Goal: Check status: Check status

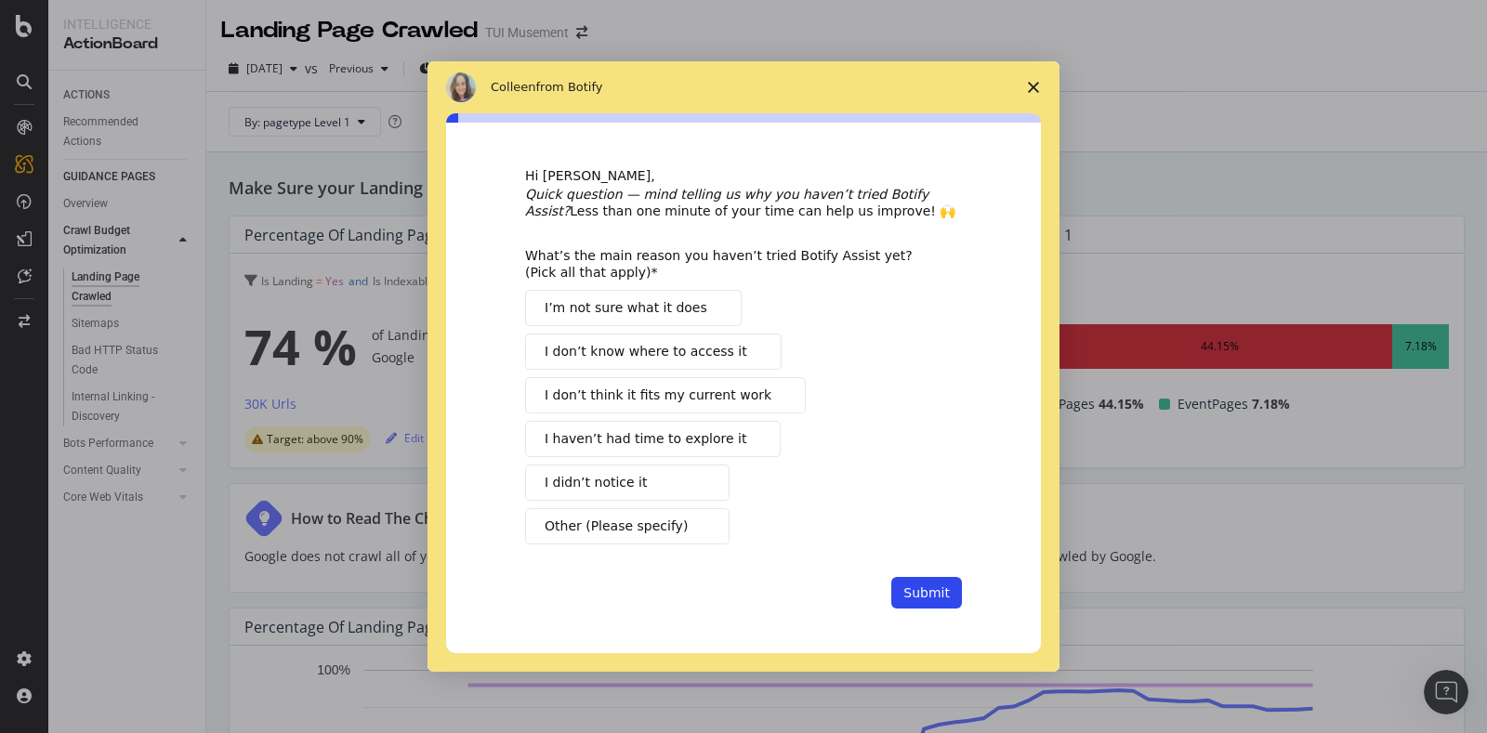
click at [1039, 87] on span "Close survey" at bounding box center [1033, 87] width 52 height 52
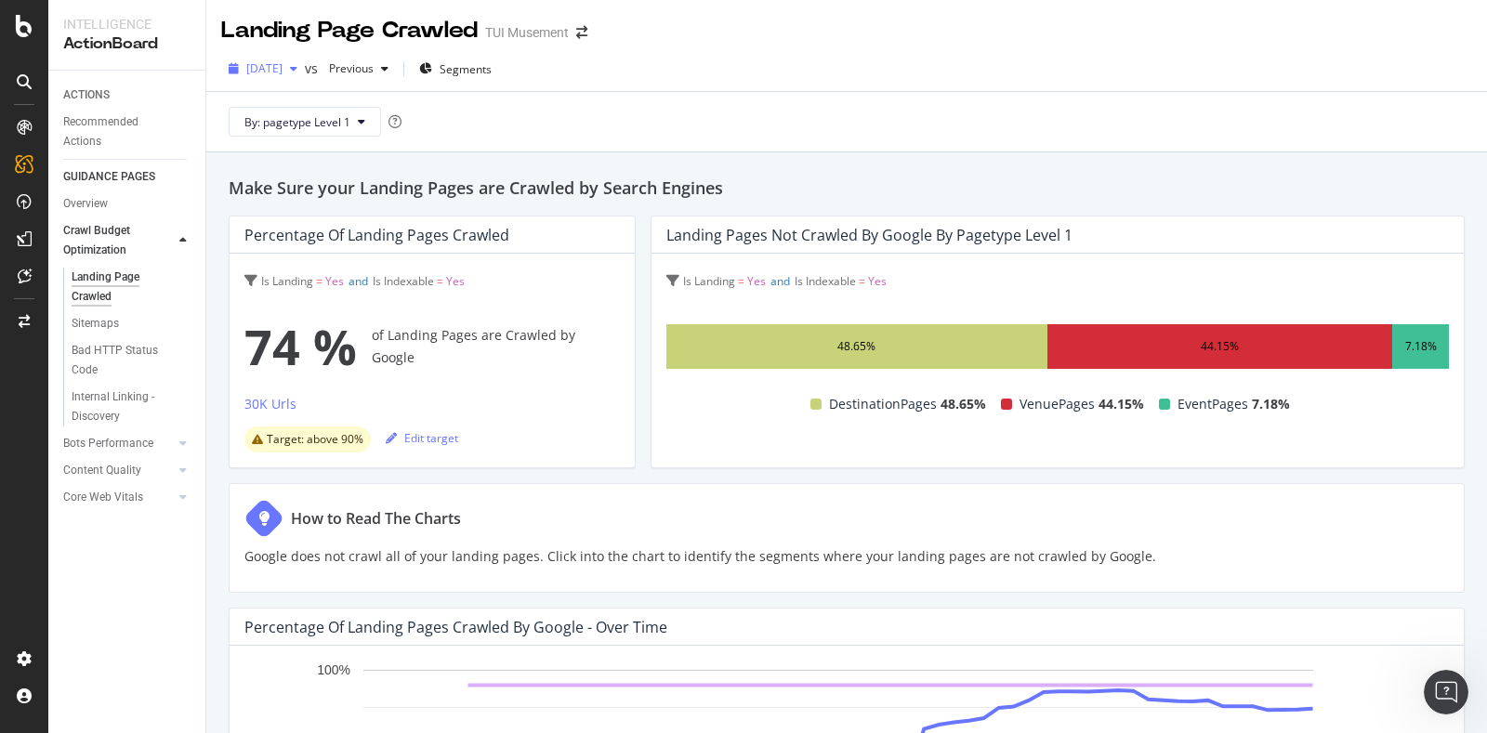
click at [297, 63] on icon "button" at bounding box center [293, 68] width 7 height 11
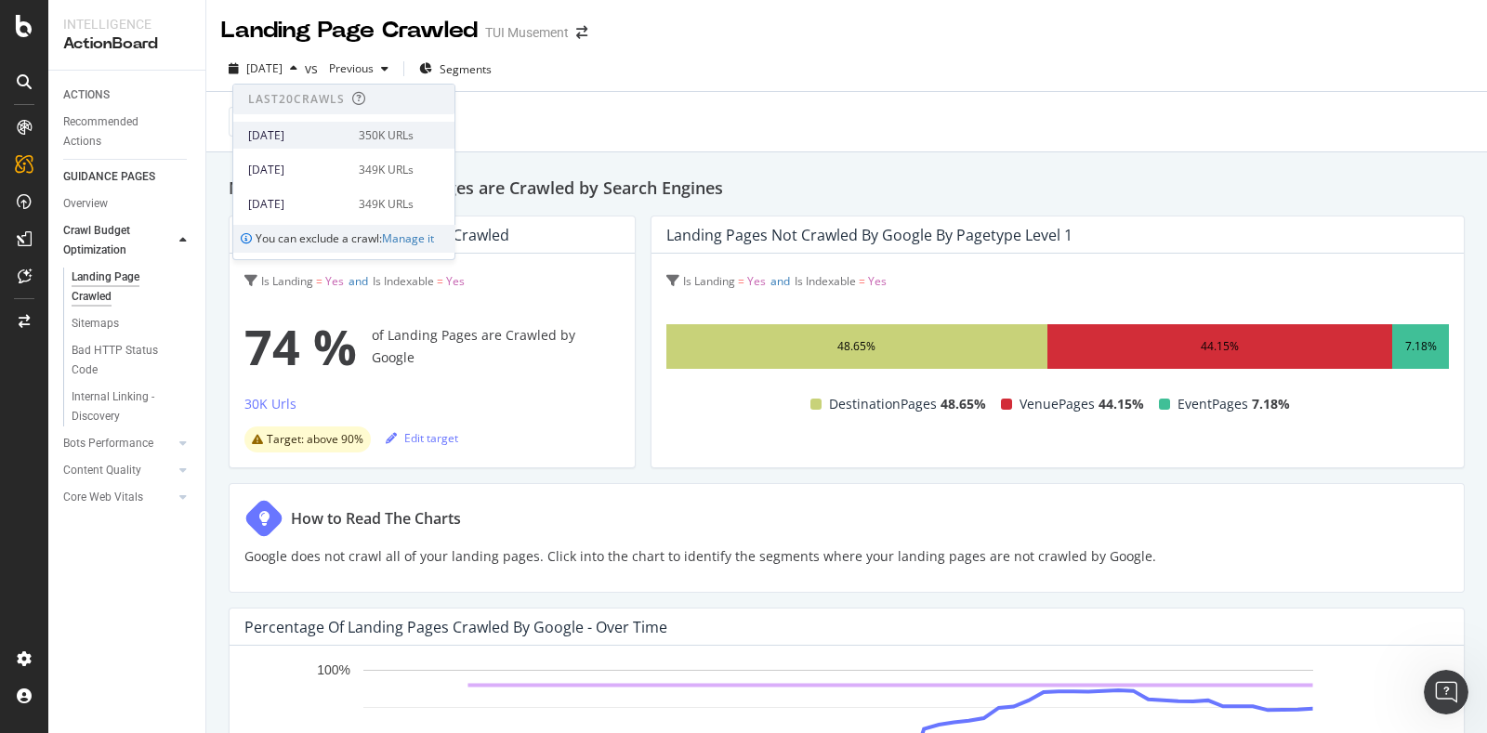
click at [362, 138] on div "350K URLs" at bounding box center [386, 135] width 55 height 17
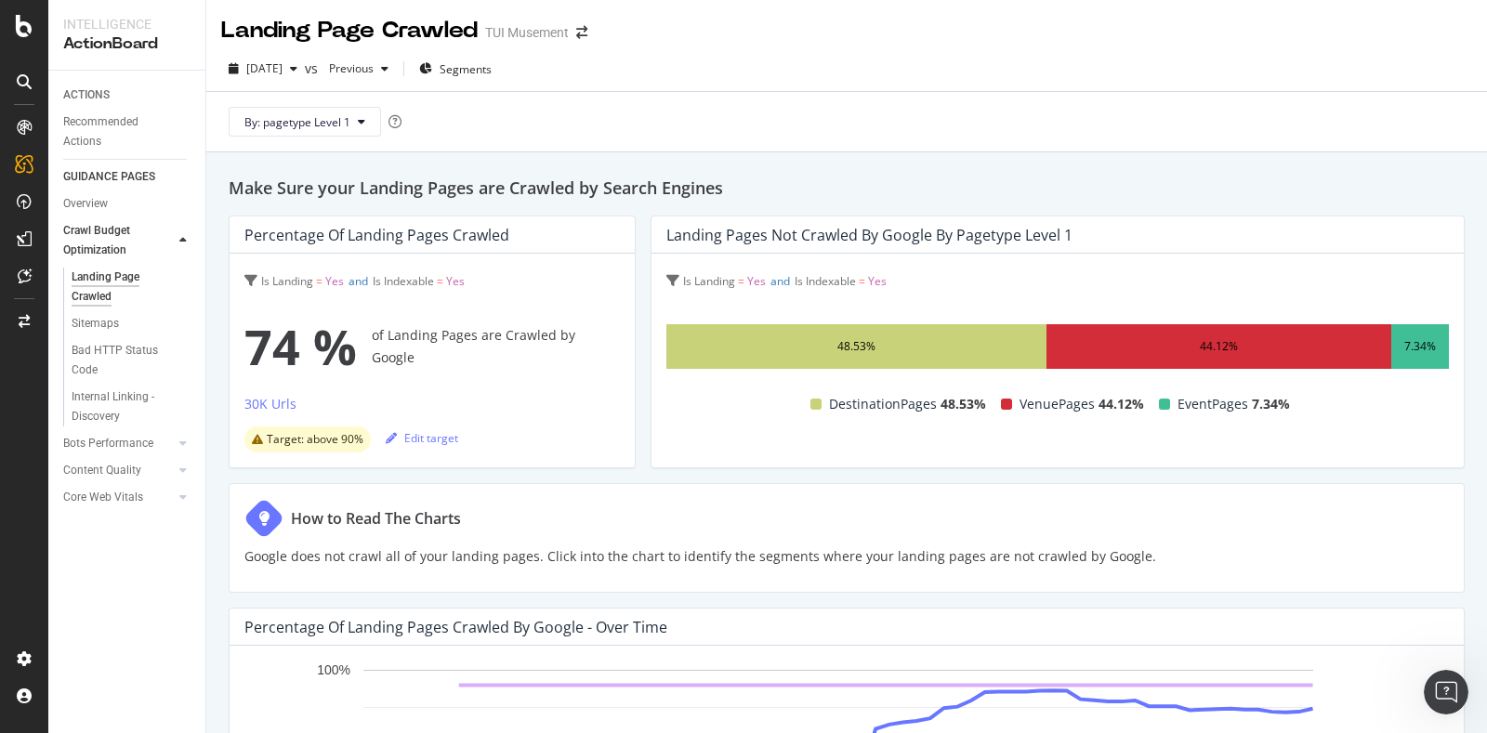
scroll to position [231, 0]
